Goal: Information Seeking & Learning: Stay updated

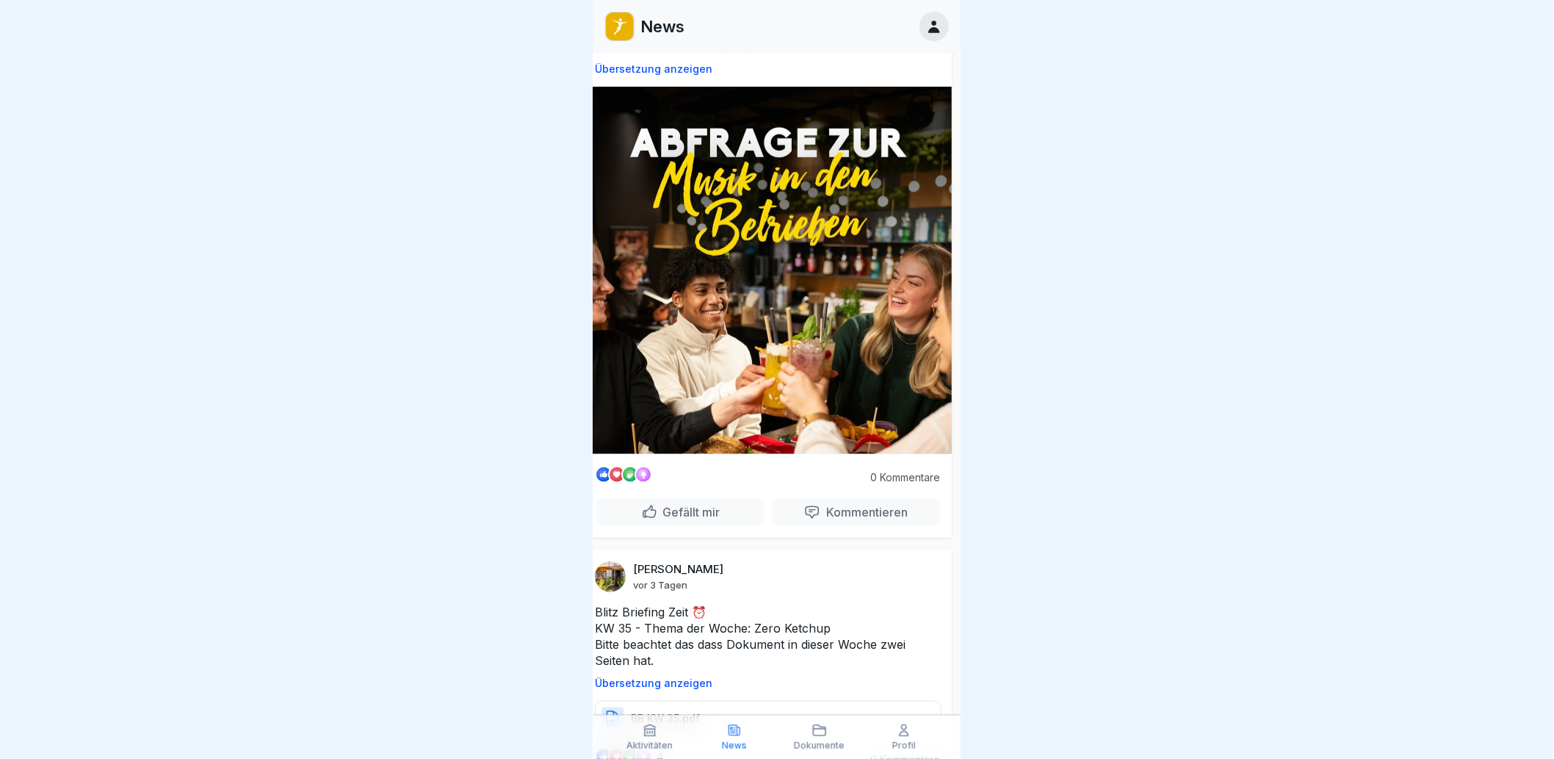
scroll to position [0, 9]
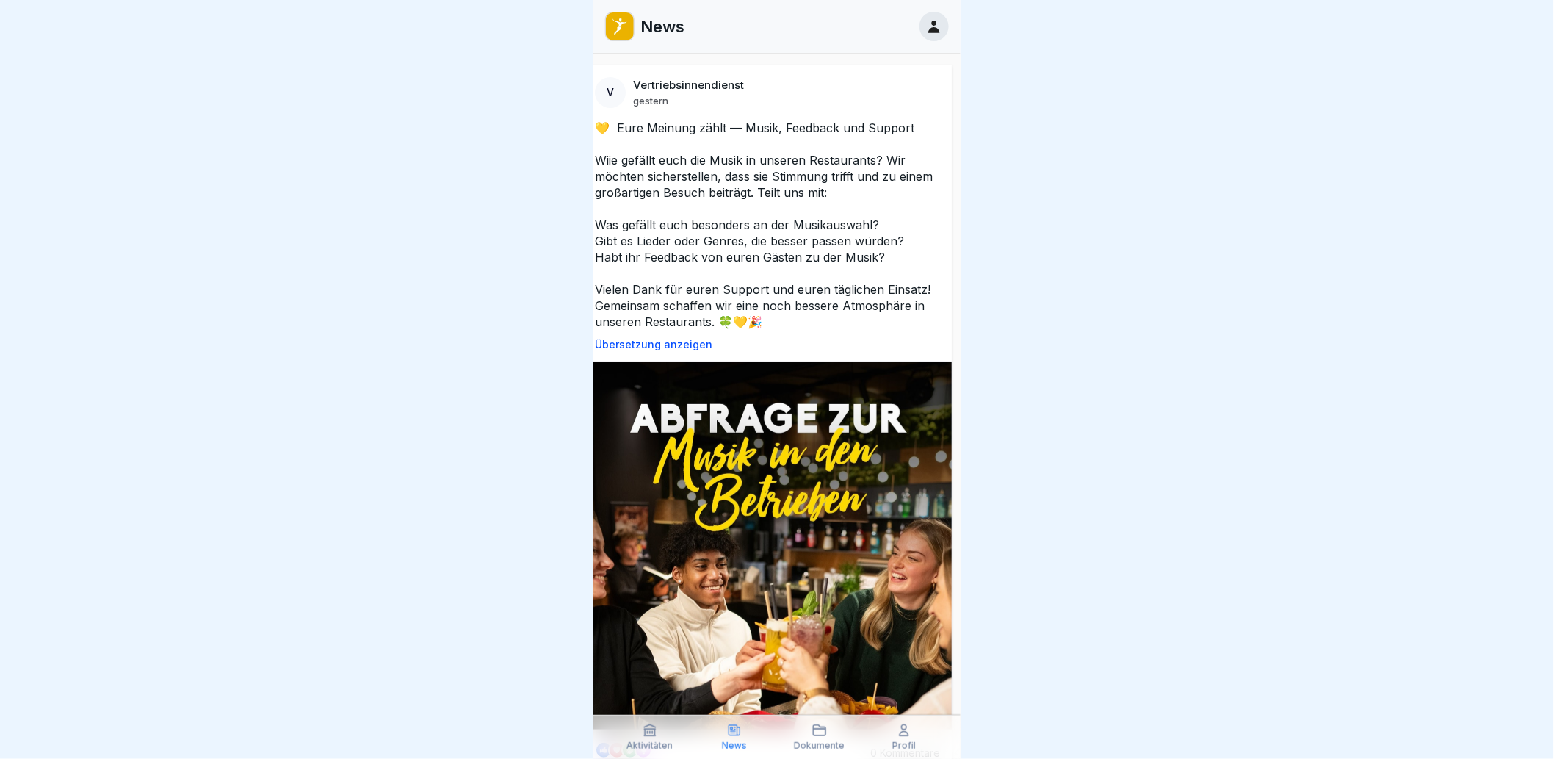
drag, startPoint x: 848, startPoint y: 393, endPoint x: 865, endPoint y: 193, distance: 200.6
click at [809, 217] on p "💛 Eure Meinung zählt — Musik, Feedback und Support Wiie gefällt euch die Musik …" at bounding box center [768, 225] width 347 height 210
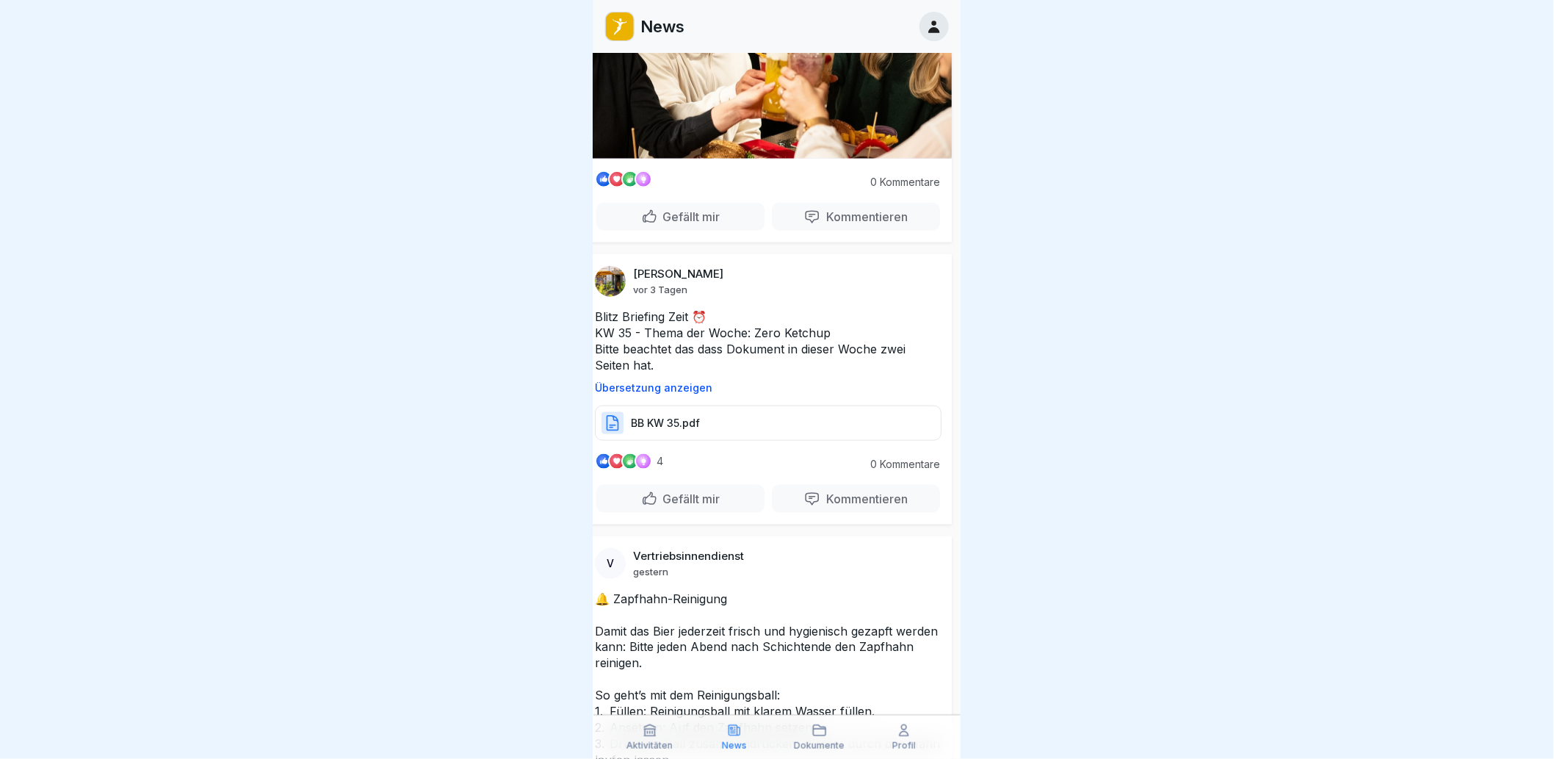
scroll to position [898, 9]
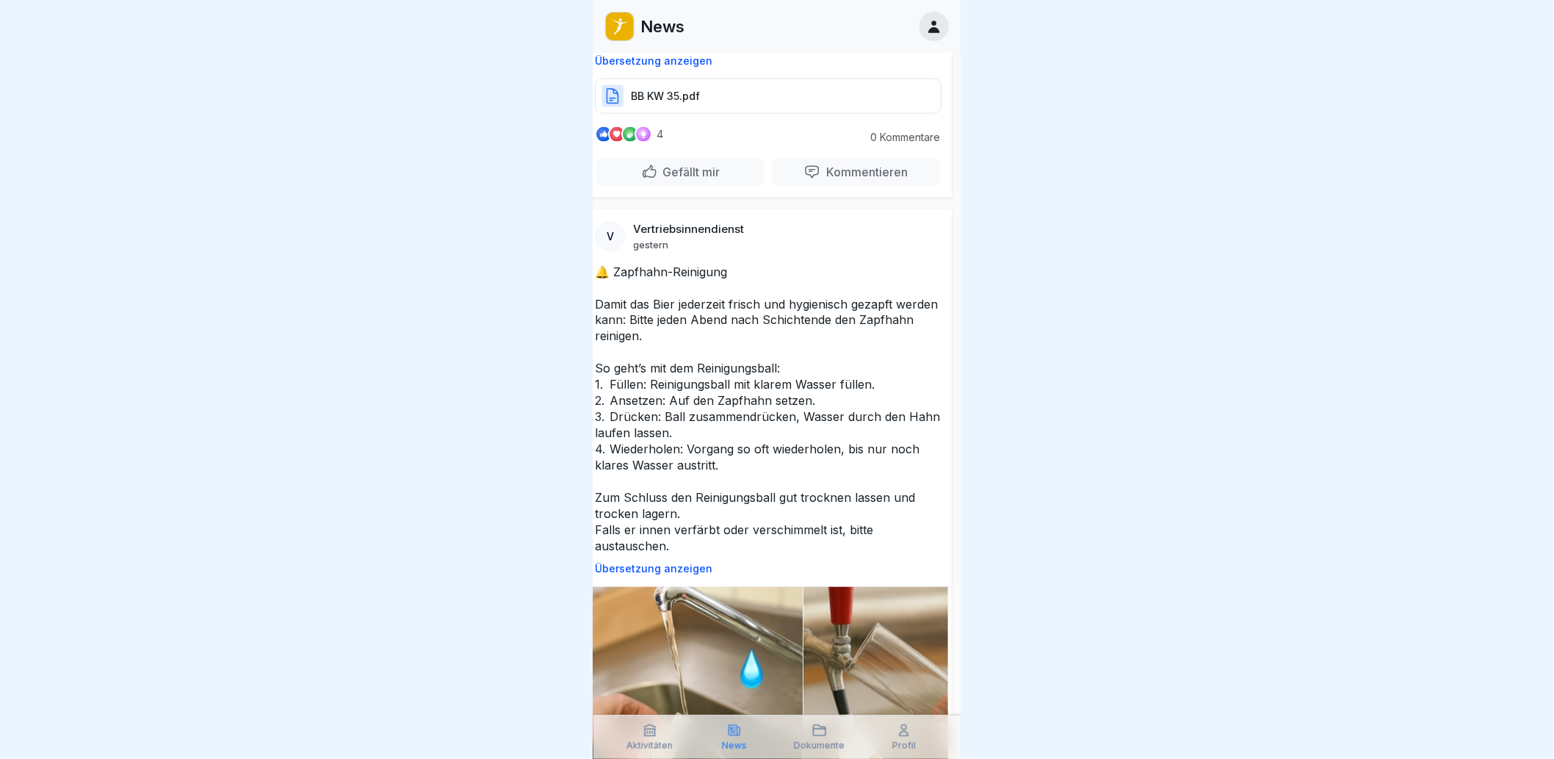
click at [835, 378] on p "🔔 Zapfhahn-Reinigung Damit das Bier jederzeit frisch und hygienisch gezapft wer…" at bounding box center [768, 409] width 347 height 291
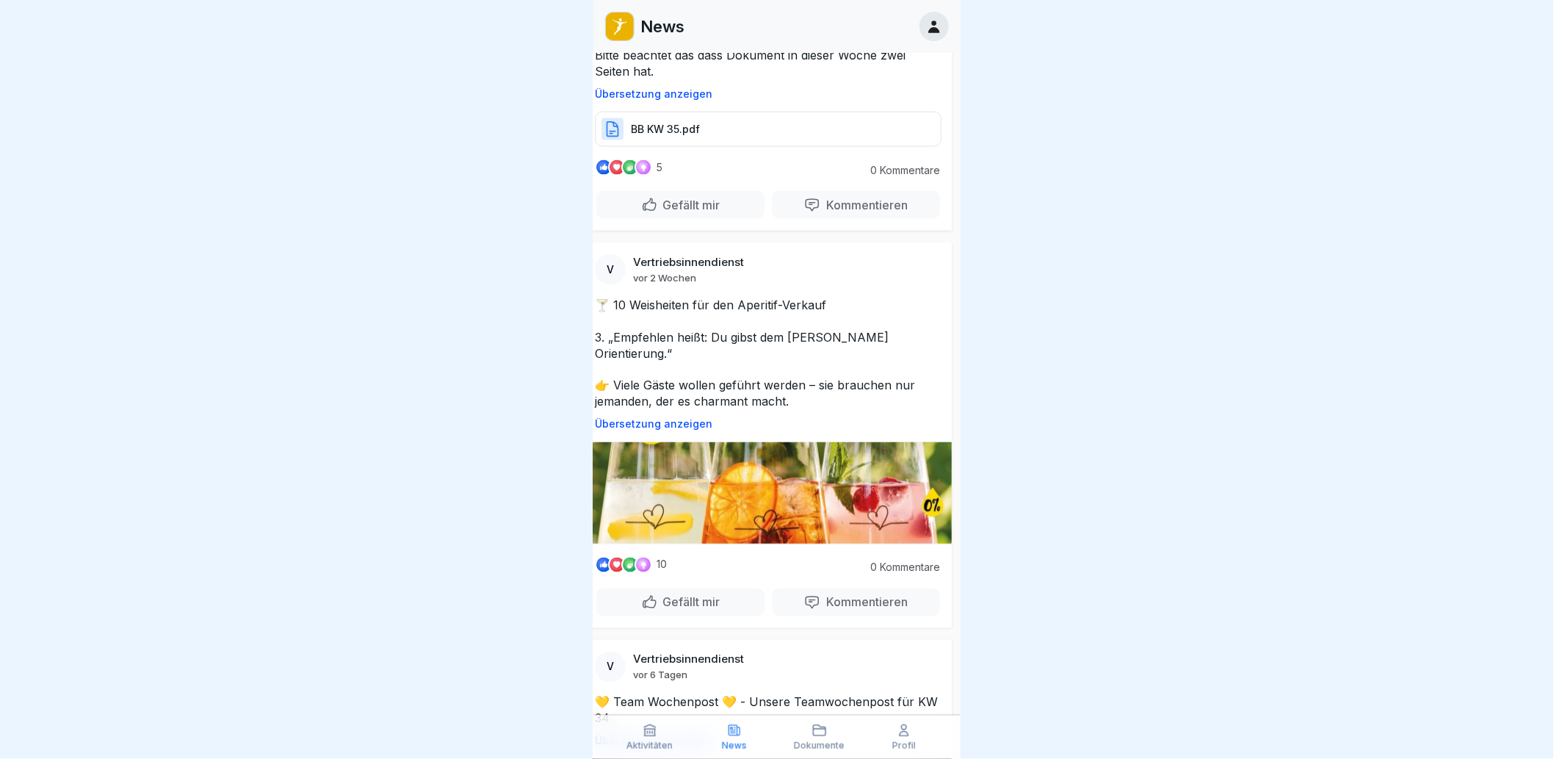
scroll to position [3265, 9]
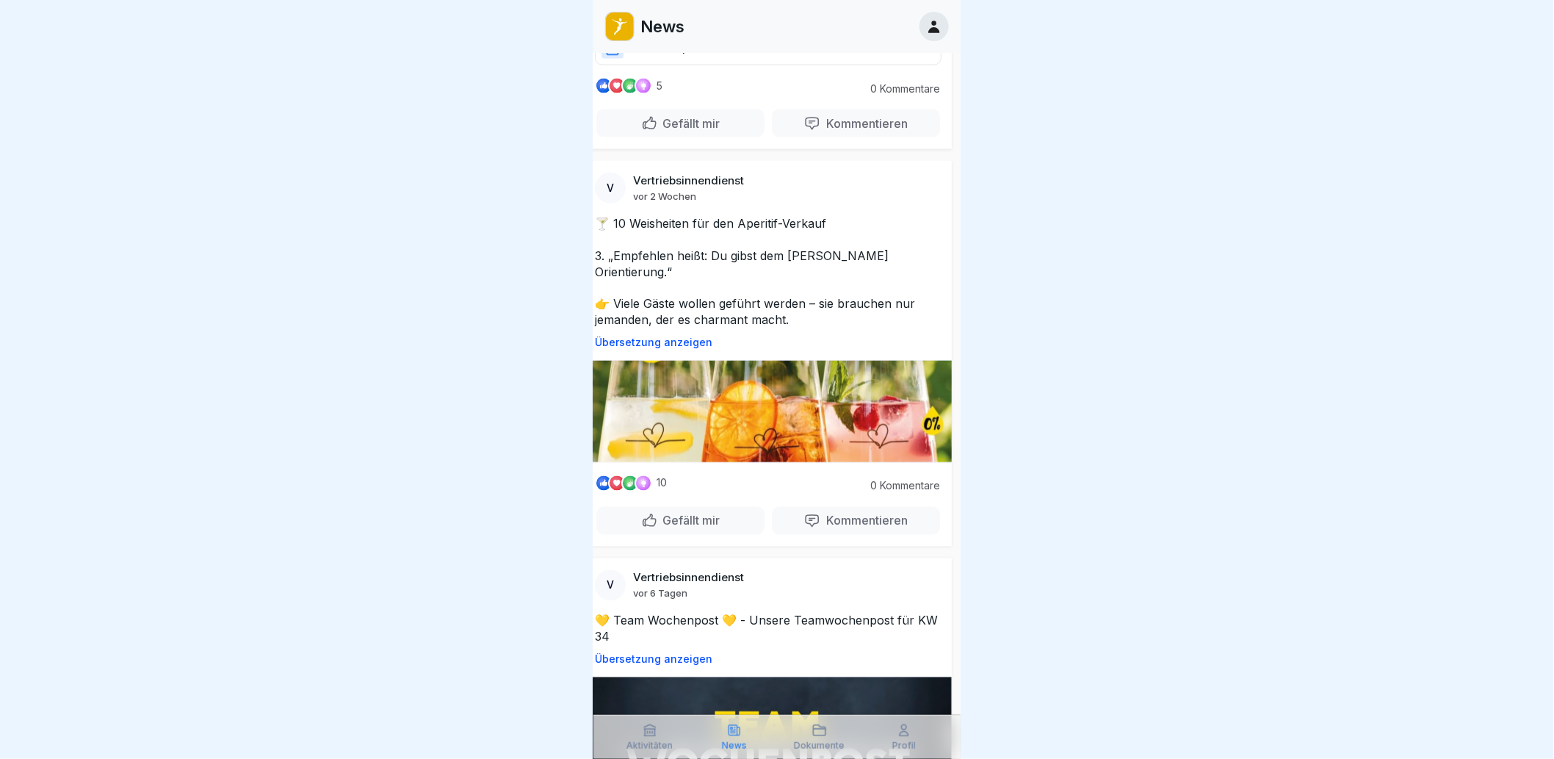
click at [526, 305] on div at bounding box center [777, 379] width 1554 height 759
click at [636, 215] on p "🍸 10 Weisheiten für den Aperitif-Verkauf 3. „Empfehlen heißt: Du gibst dem [PER…" at bounding box center [768, 271] width 347 height 113
click at [703, 215] on p "🍸 10 Weisheiten für den Aperitif-Verkauf 3. „Empfehlen heißt: Du gibst dem [PER…" at bounding box center [768, 271] width 347 height 113
click at [722, 215] on p "🍸 10 Weisheiten für den Aperitif-Verkauf 3. „Empfehlen heißt: Du gibst dem [PER…" at bounding box center [768, 271] width 347 height 113
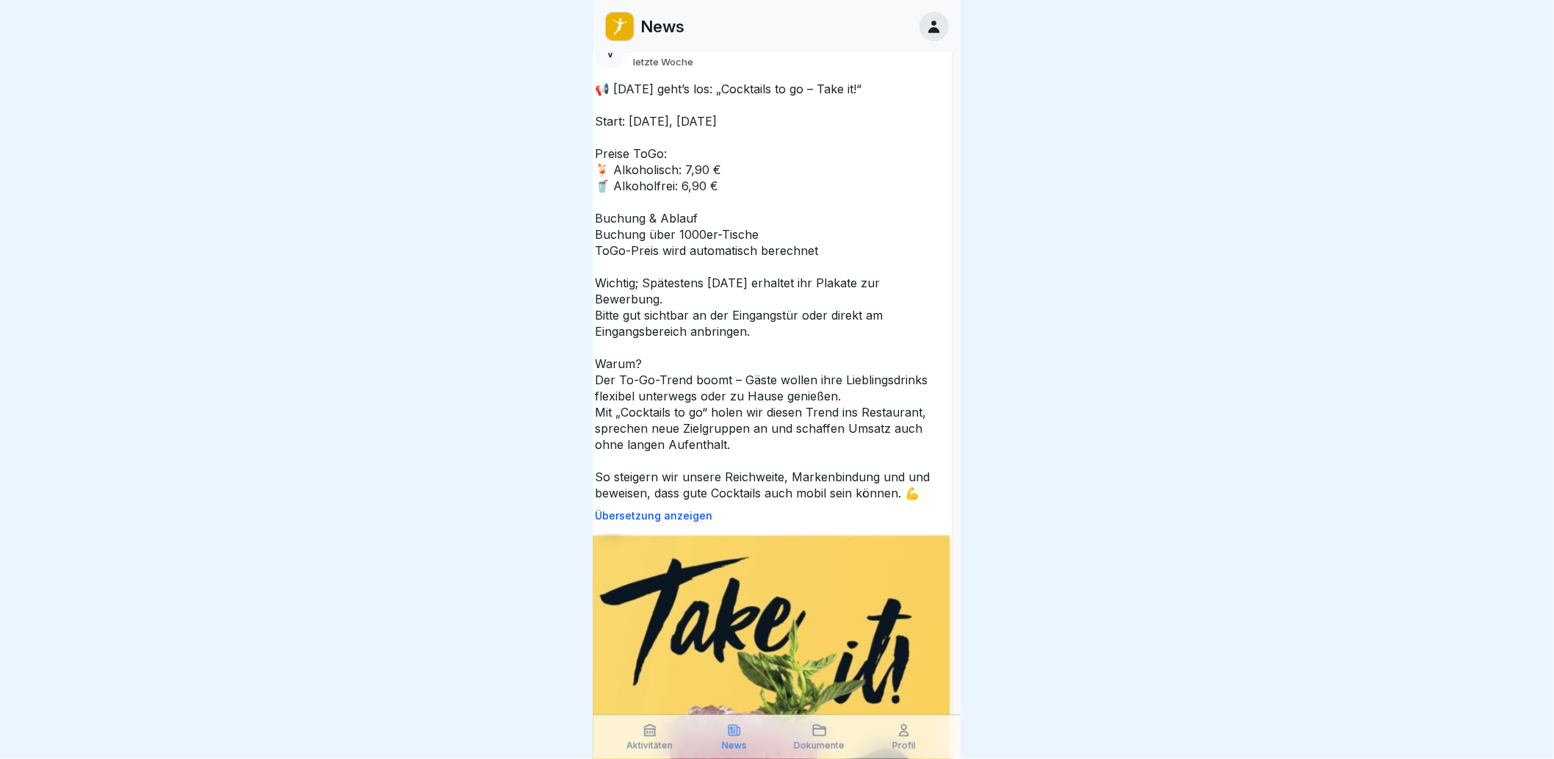
scroll to position [7019, 9]
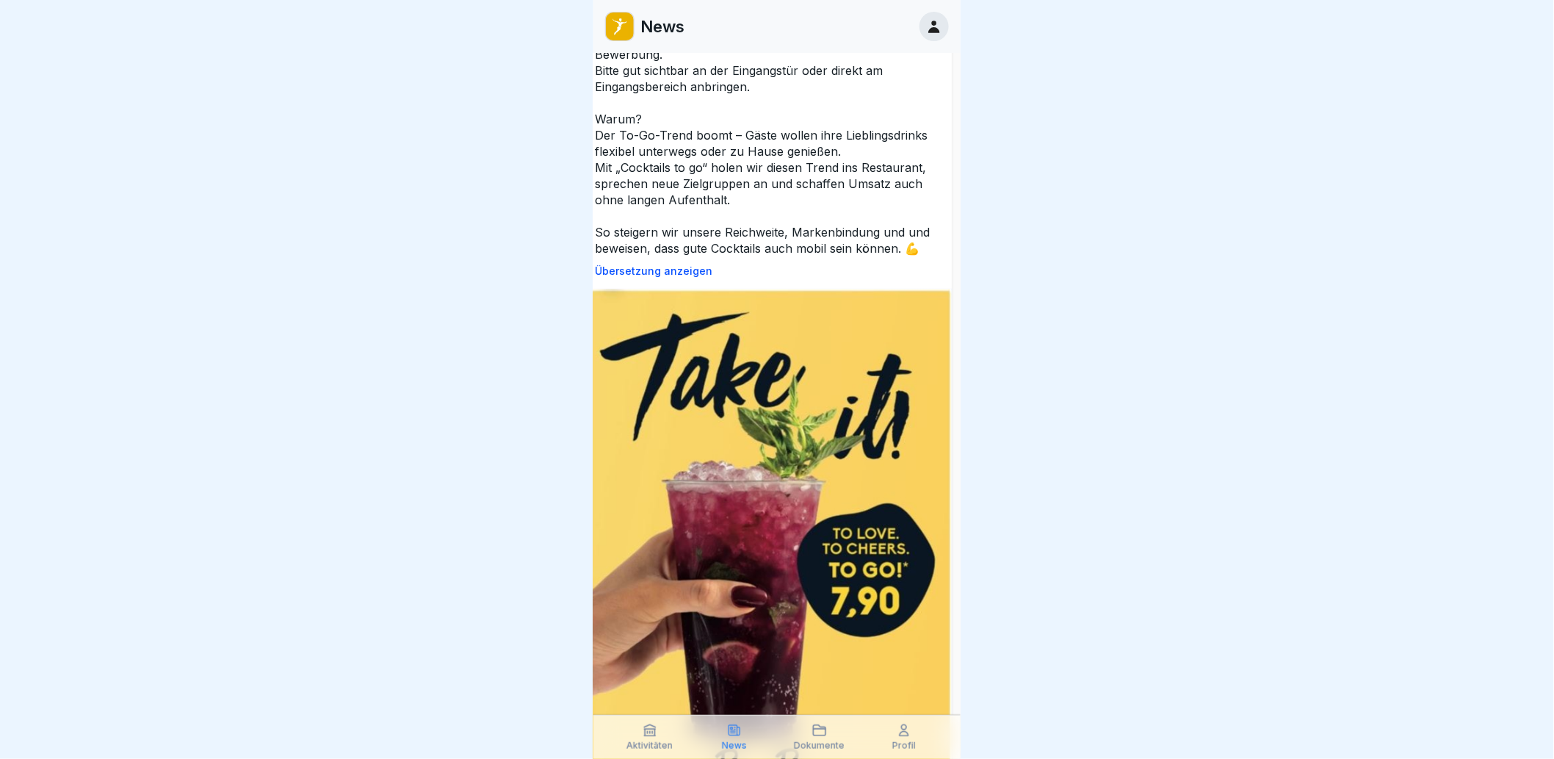
click at [677, 256] on p "📢 [DATE] geht’s los: „Cocktails to go – Take it!“ Start: [DATE], [DATE] Preise …" at bounding box center [768, 46] width 347 height 420
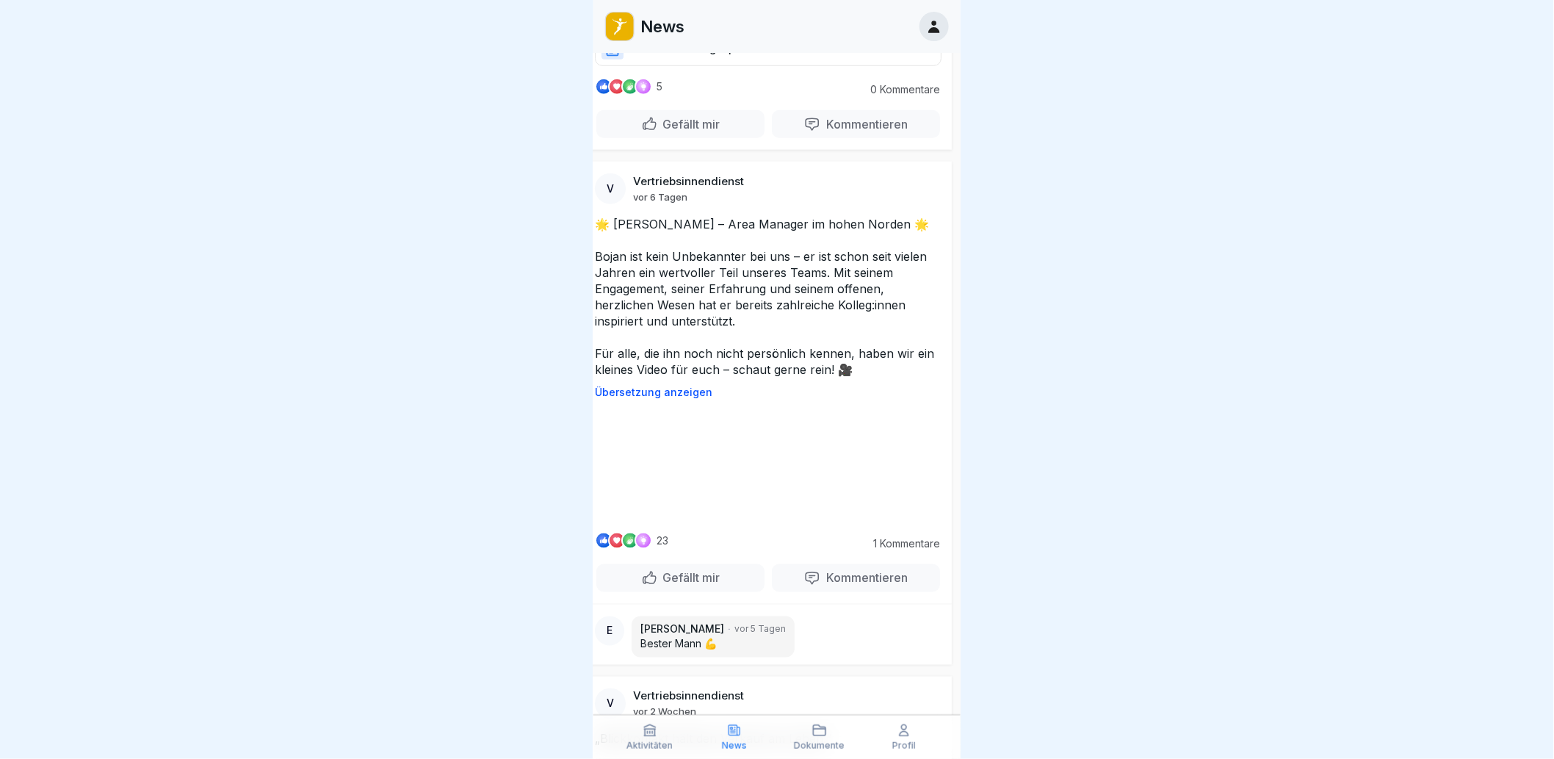
scroll to position [5469, 9]
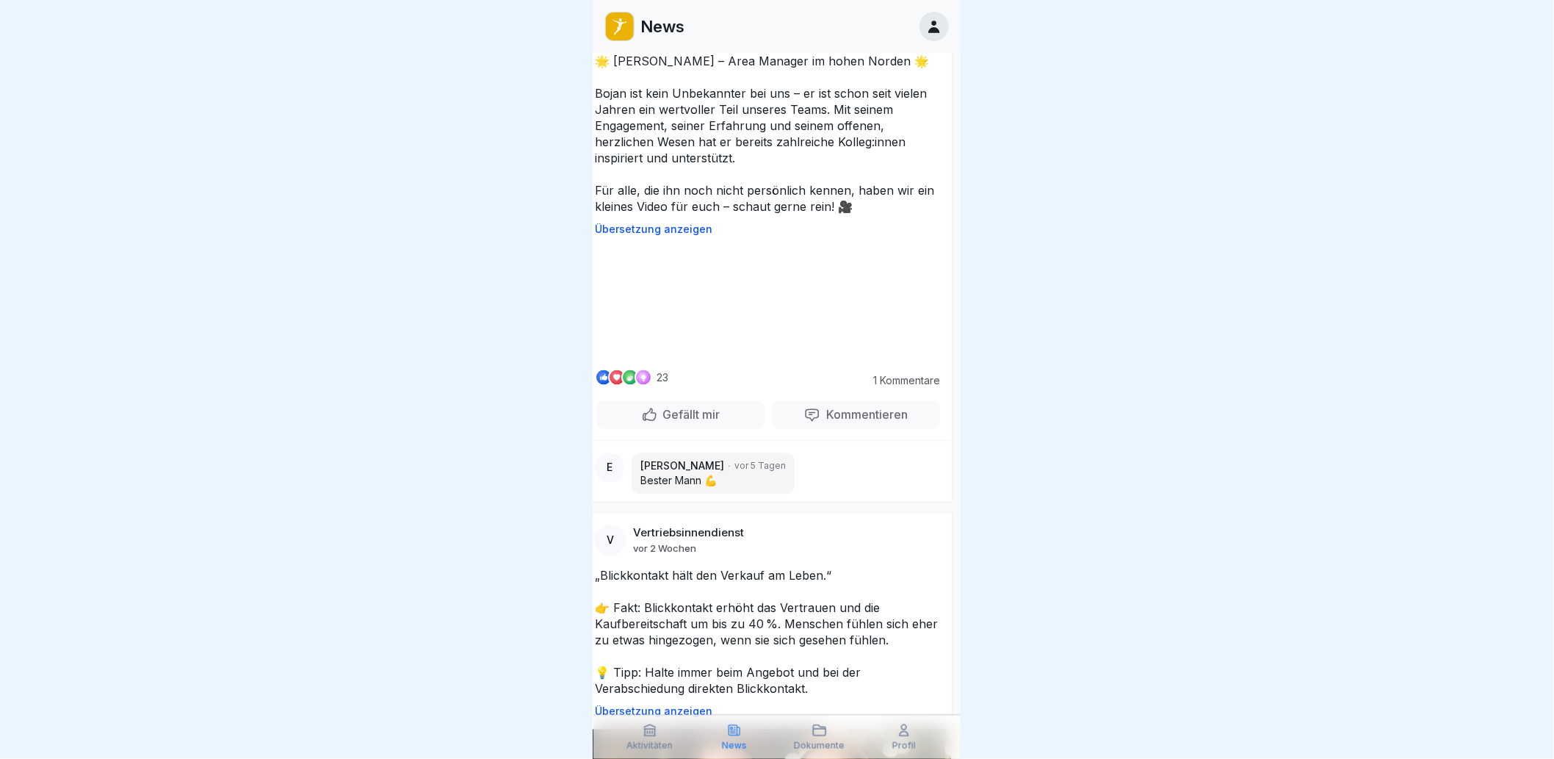
click at [835, 357] on video at bounding box center [768, 302] width 220 height 110
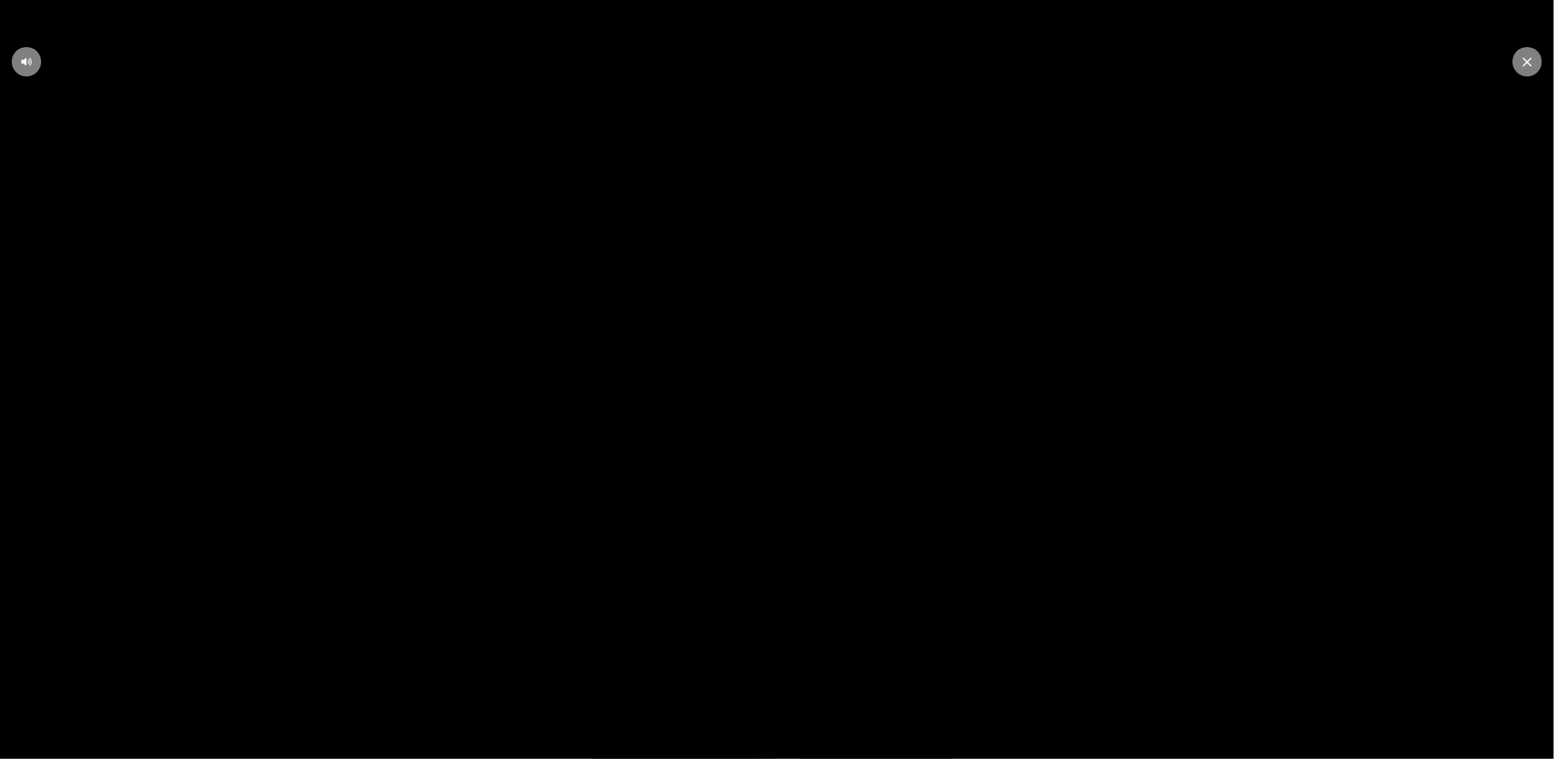
click at [996, 508] on video at bounding box center [777, 379] width 1554 height 759
click at [993, 508] on video at bounding box center [777, 379] width 1554 height 759
click at [1515, 71] on video at bounding box center [777, 379] width 1554 height 759
click at [1518, 70] on div at bounding box center [1527, 61] width 29 height 29
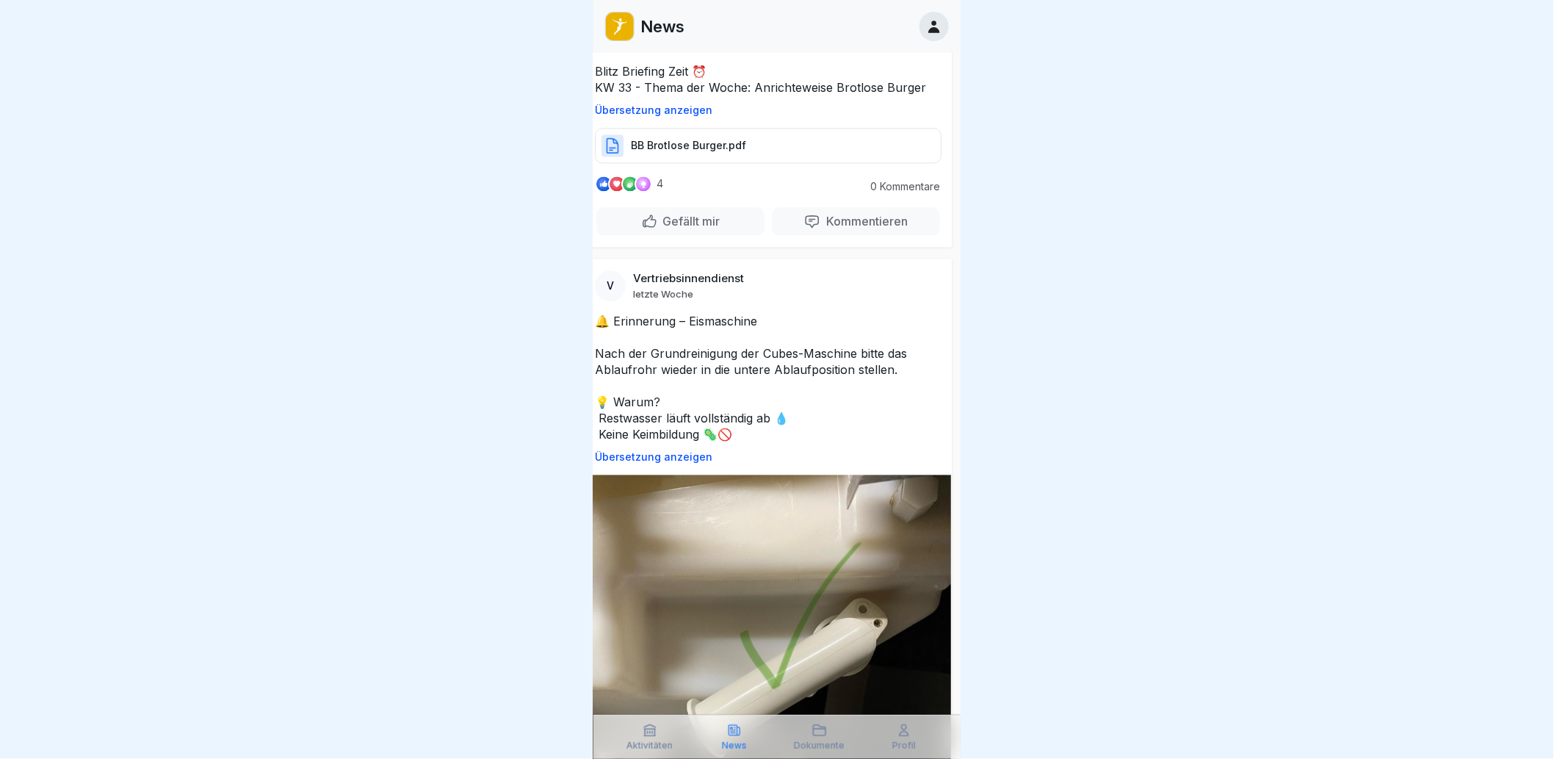
scroll to position [8979, 9]
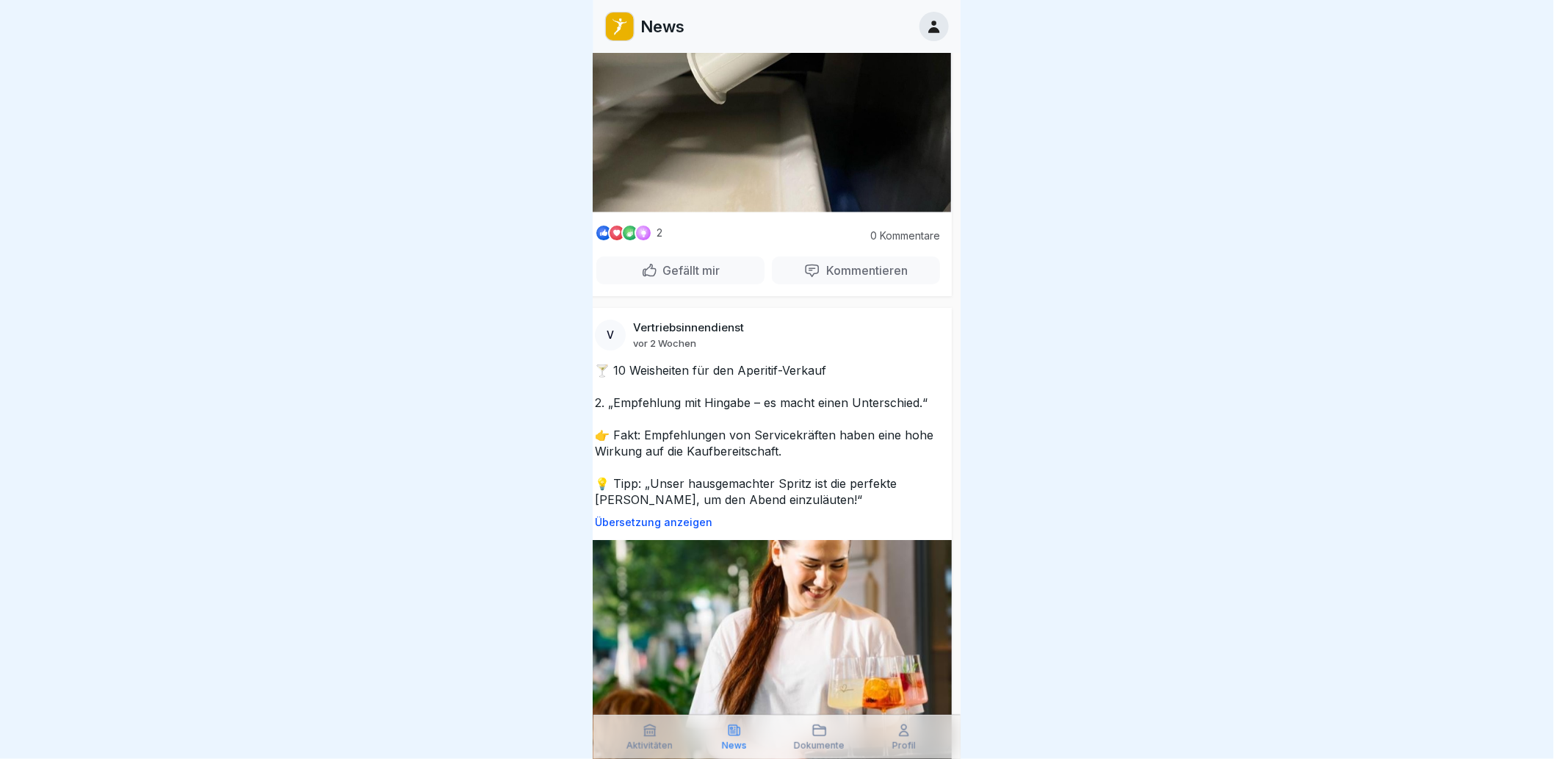
click at [235, 292] on div at bounding box center [777, 379] width 1554 height 759
